Goal: Task Accomplishment & Management: Use online tool/utility

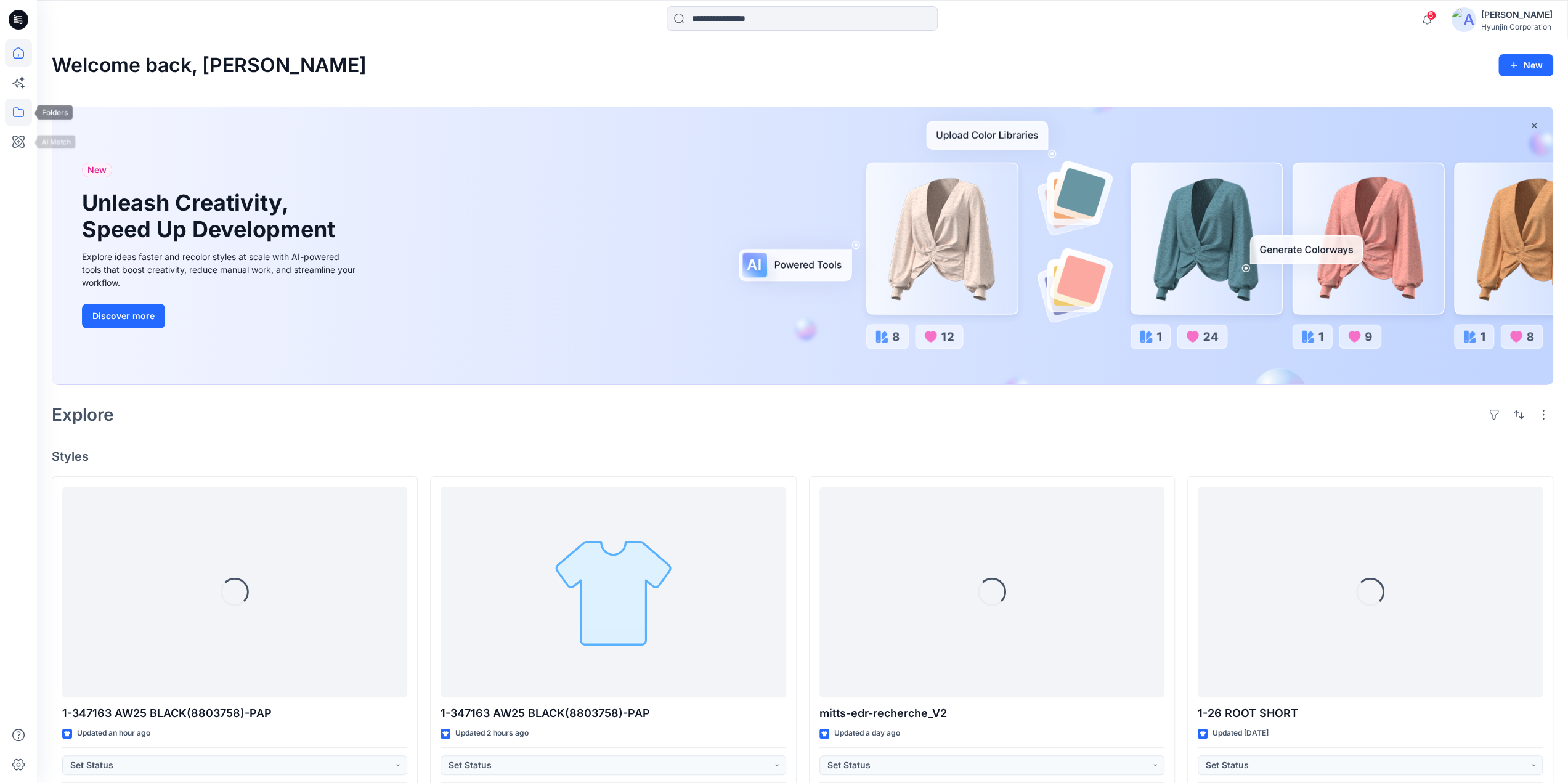
click at [18, 114] on icon at bounding box center [18, 112] width 27 height 27
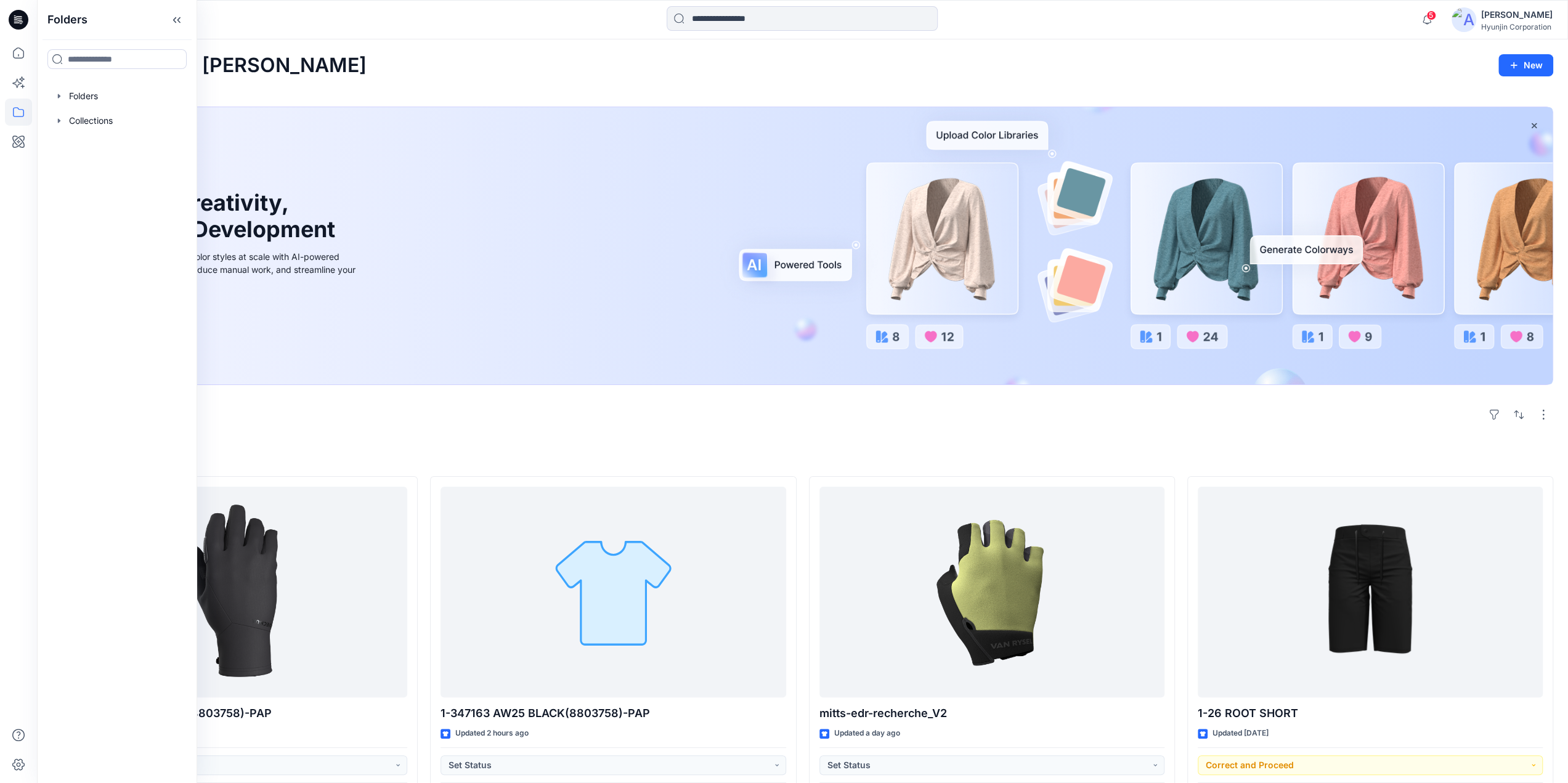
click at [28, 157] on div at bounding box center [18, 412] width 27 height 744
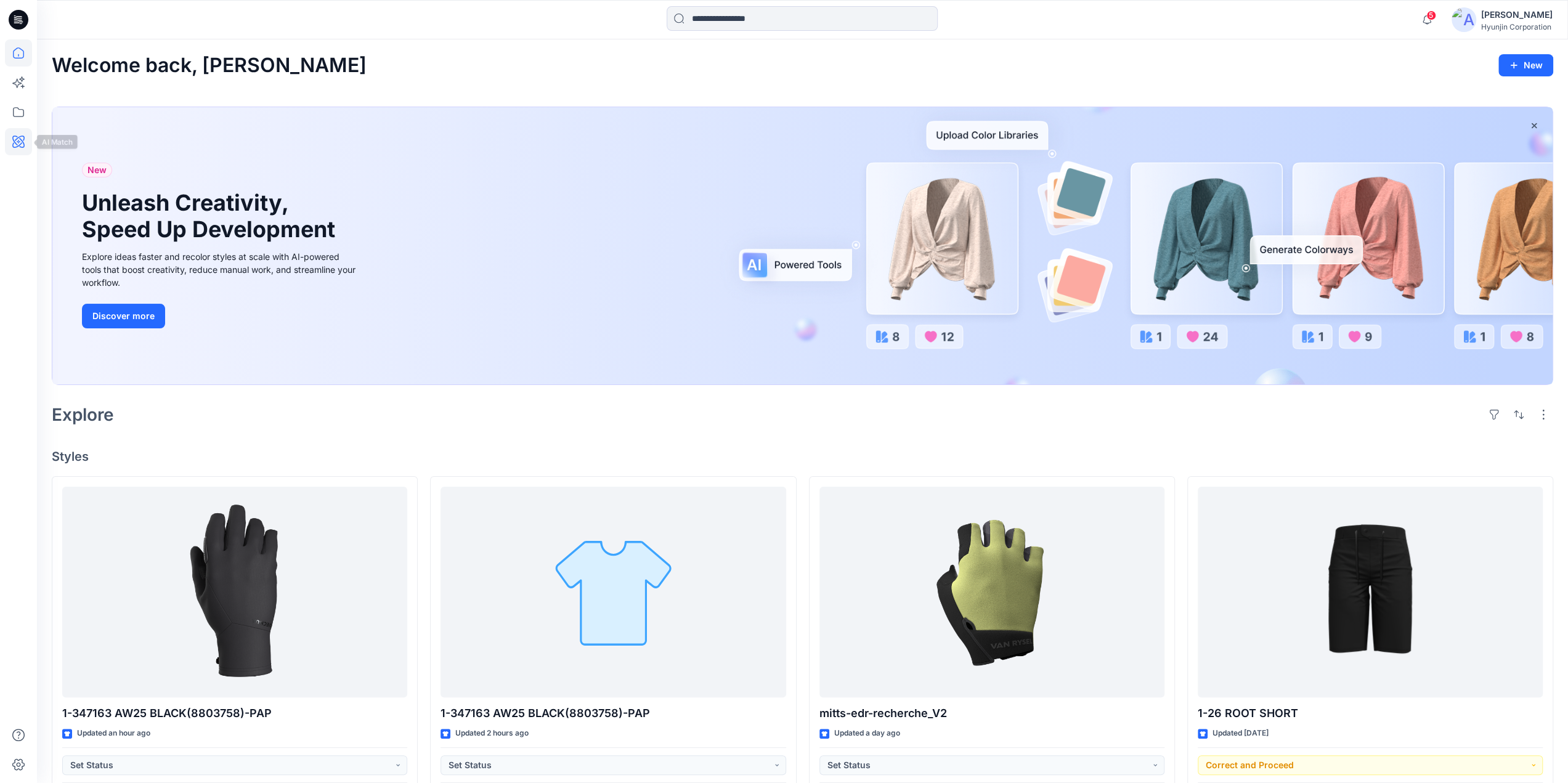
click at [21, 145] on icon at bounding box center [18, 142] width 27 height 27
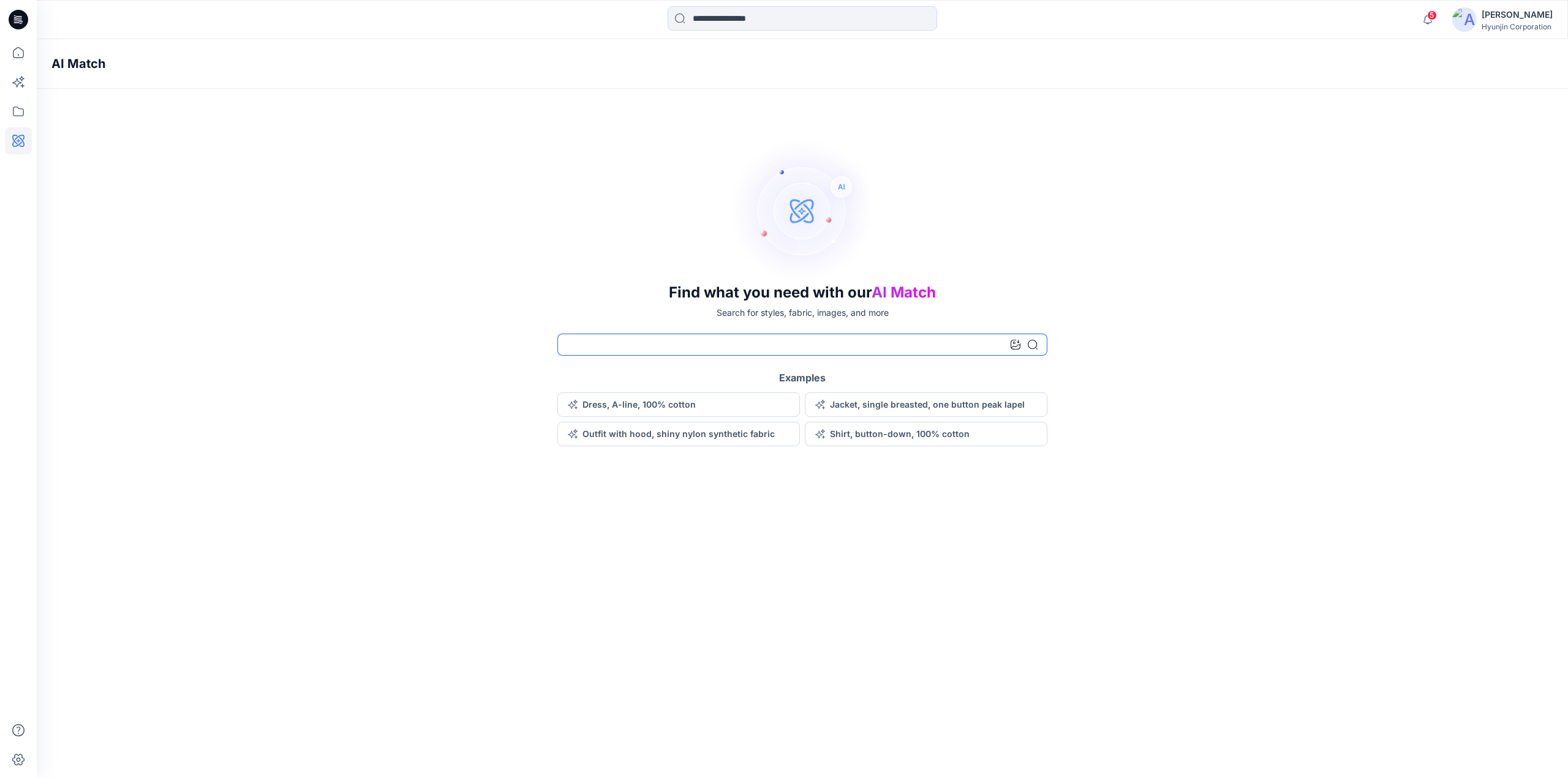
click at [665, 344] on input at bounding box center [802, 344] width 490 height 22
type input "**********"
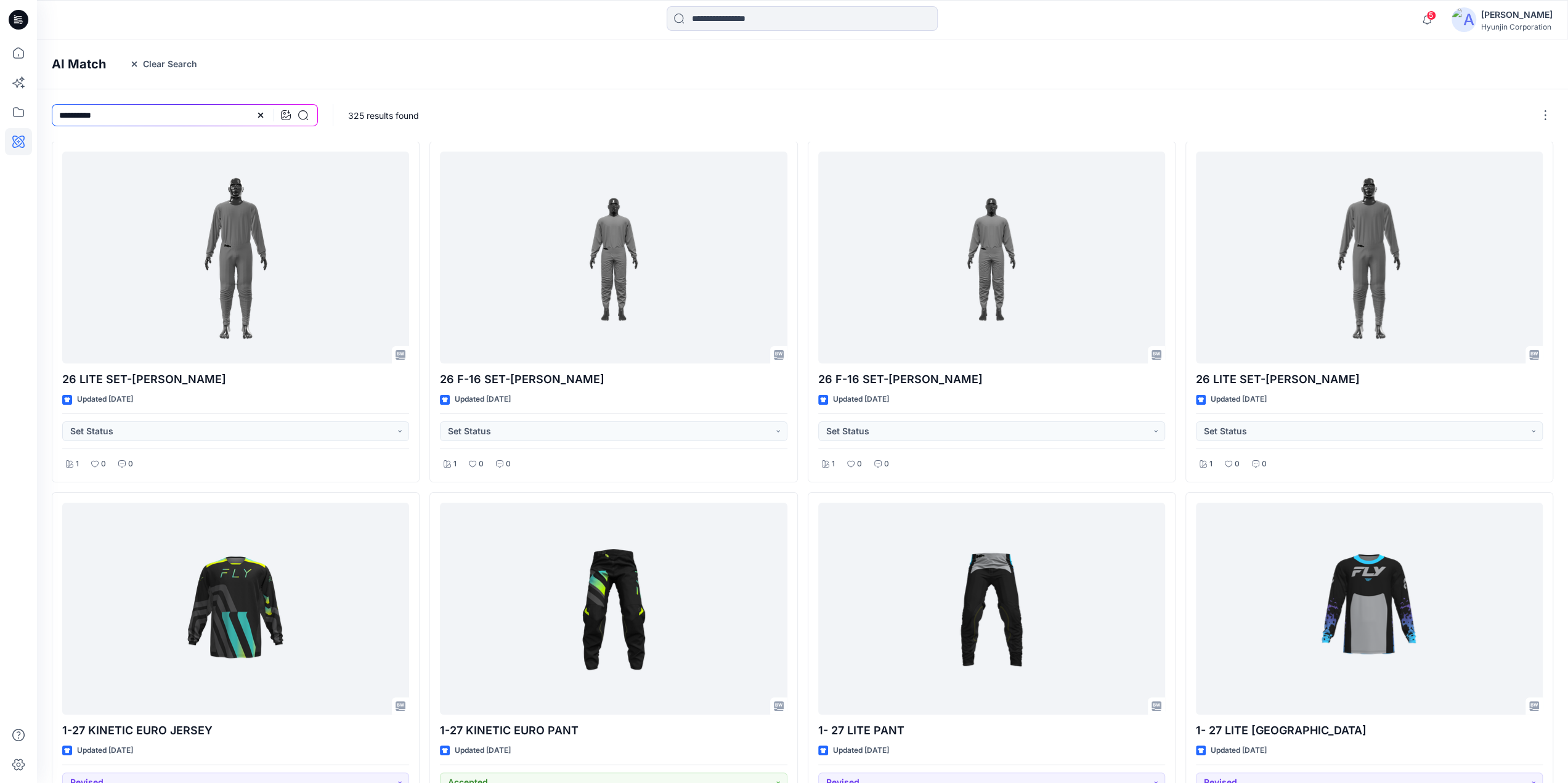
scroll to position [544, 0]
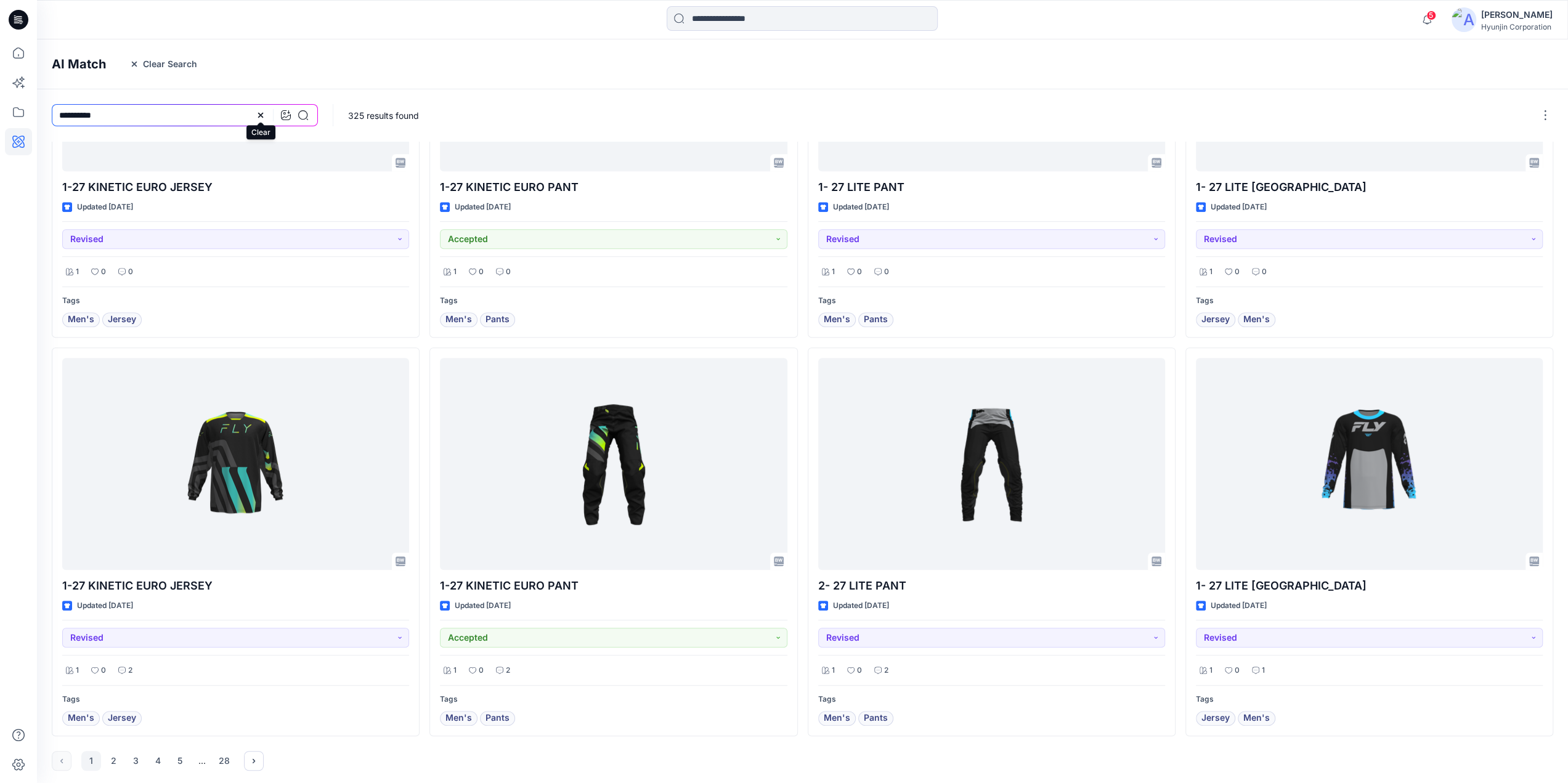
click at [257, 117] on icon at bounding box center [260, 115] width 10 height 10
drag, startPoint x: 159, startPoint y: 1, endPoint x: 538, endPoint y: 95, distance: 390.5
click at [538, 95] on div "325 results found" at bounding box center [951, 115] width 1237 height 52
click at [18, 109] on icon at bounding box center [18, 112] width 27 height 27
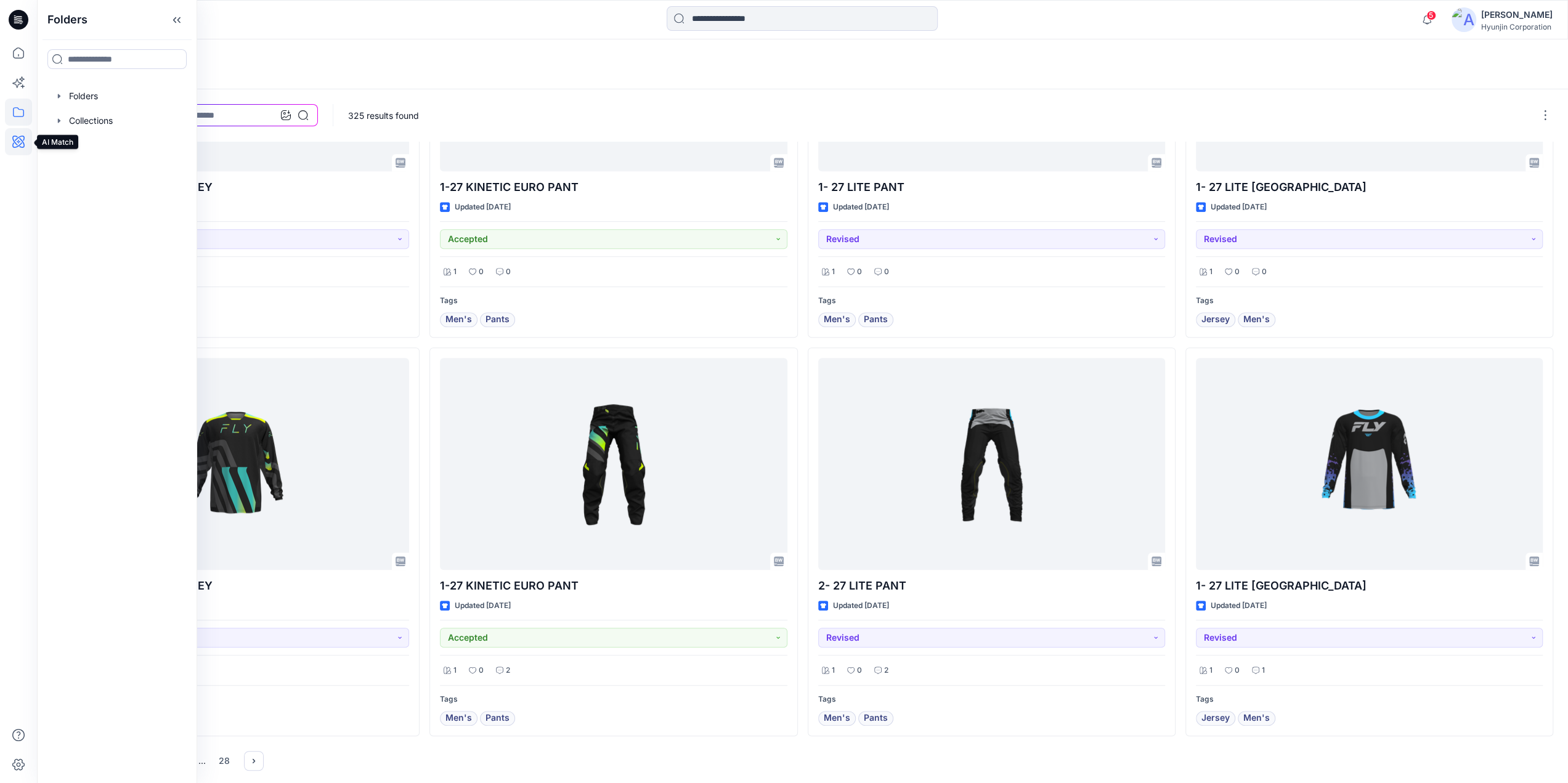
click at [25, 147] on icon at bounding box center [18, 142] width 27 height 27
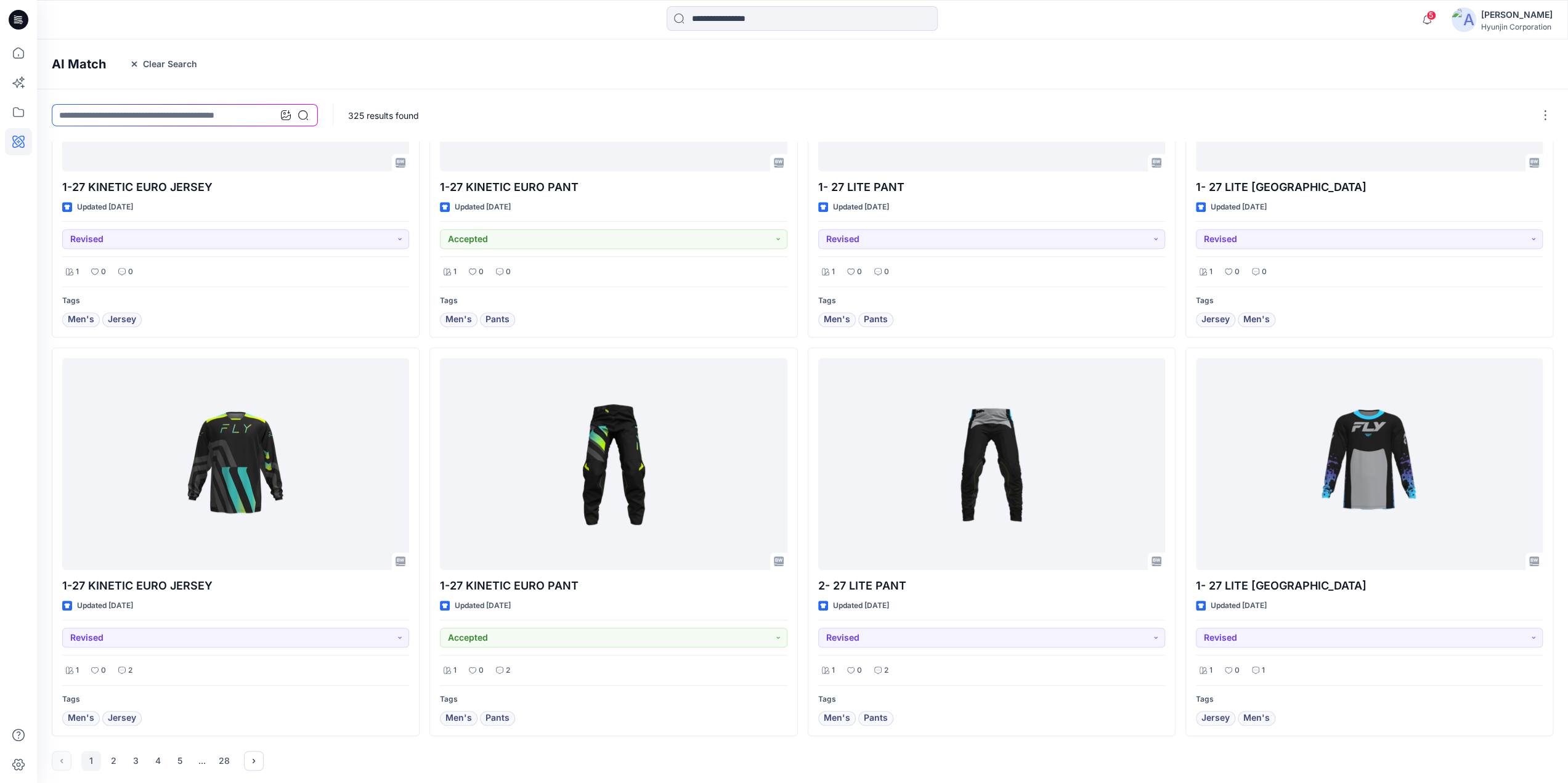
click at [18, 24] on icon at bounding box center [18, 20] width 19 height 20
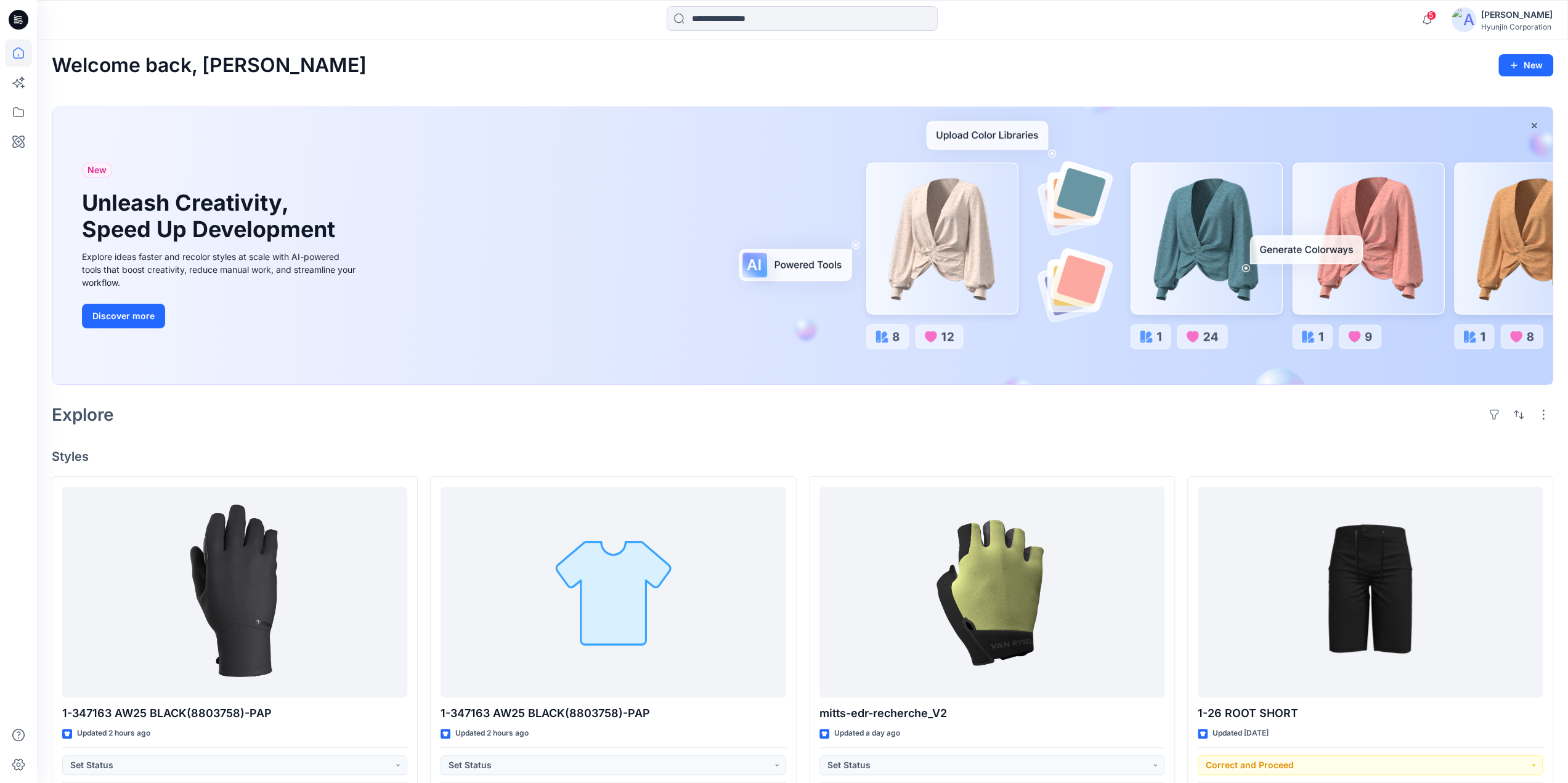
click at [142, 22] on div at bounding box center [228, 20] width 383 height 27
